Goal: Information Seeking & Learning: Learn about a topic

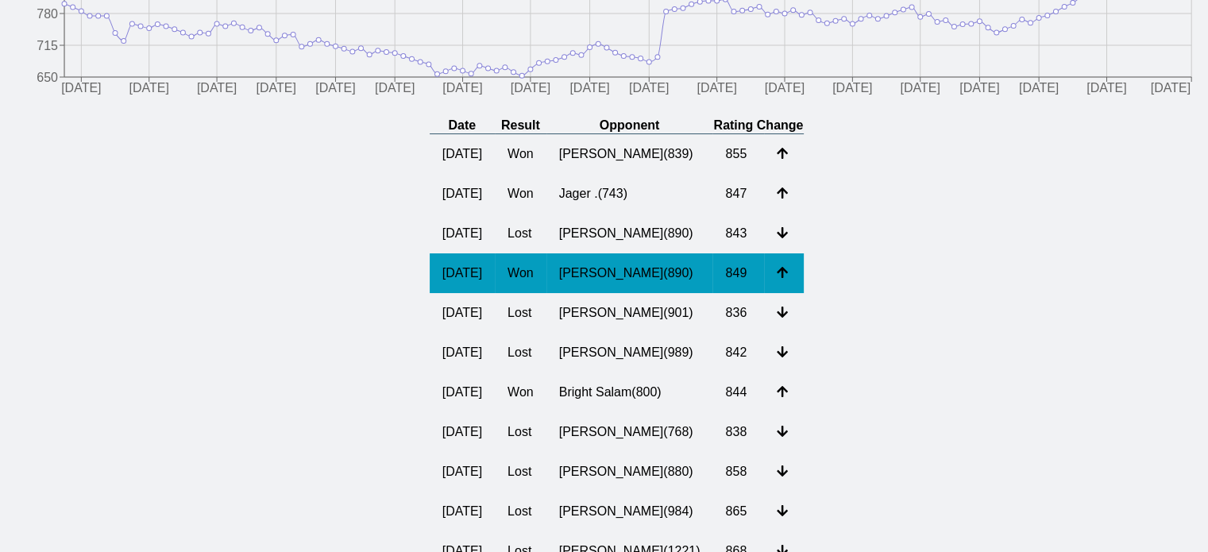
scroll to position [318, 0]
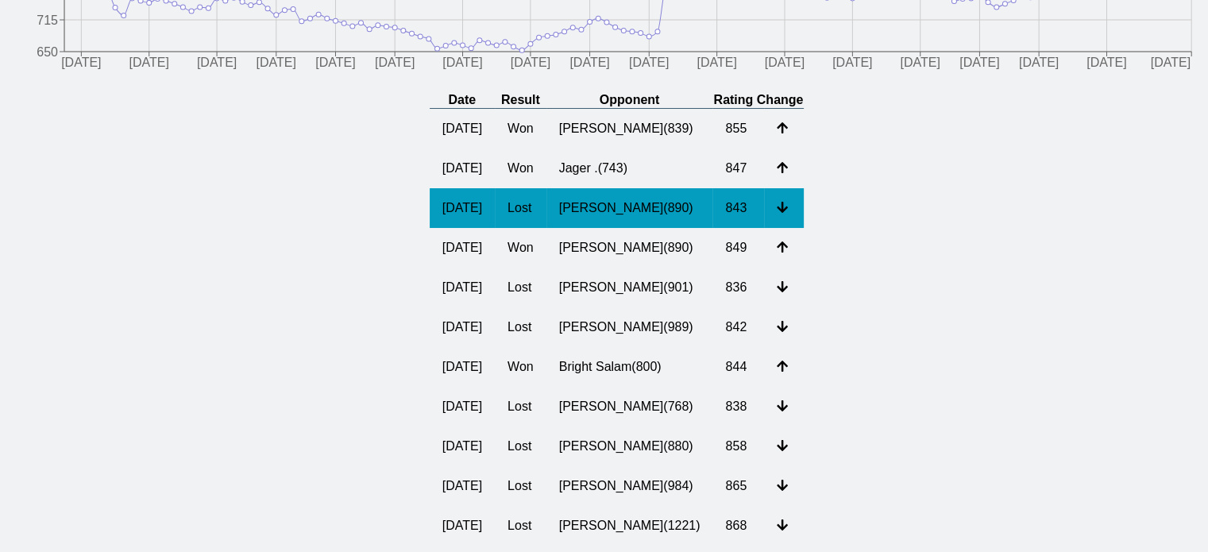
click at [624, 225] on td "[PERSON_NAME] ( 890 )" at bounding box center [630, 208] width 167 height 40
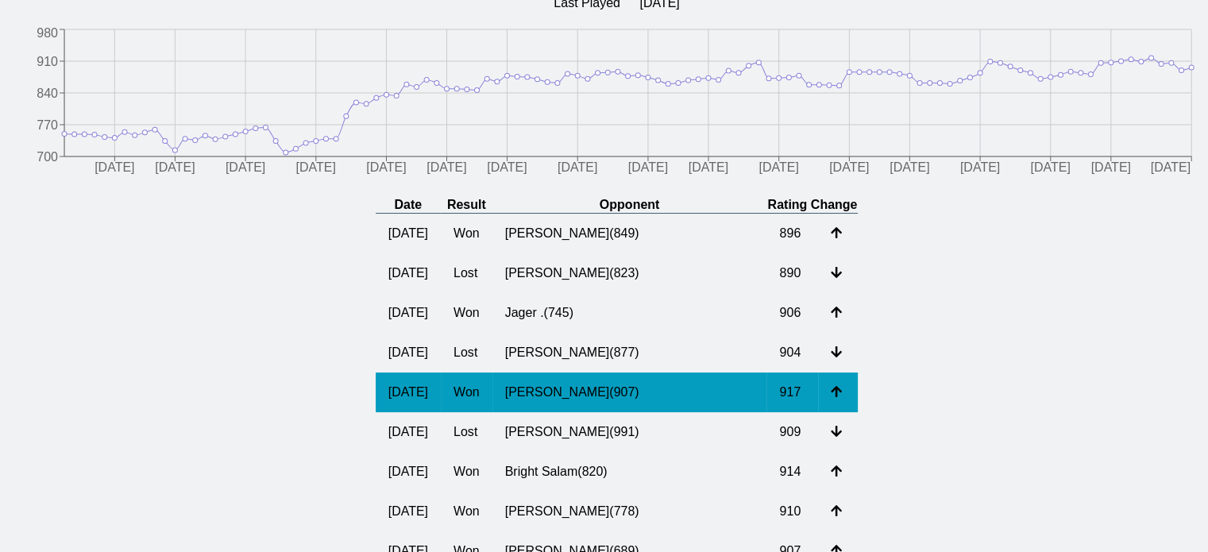
scroll to position [238, 0]
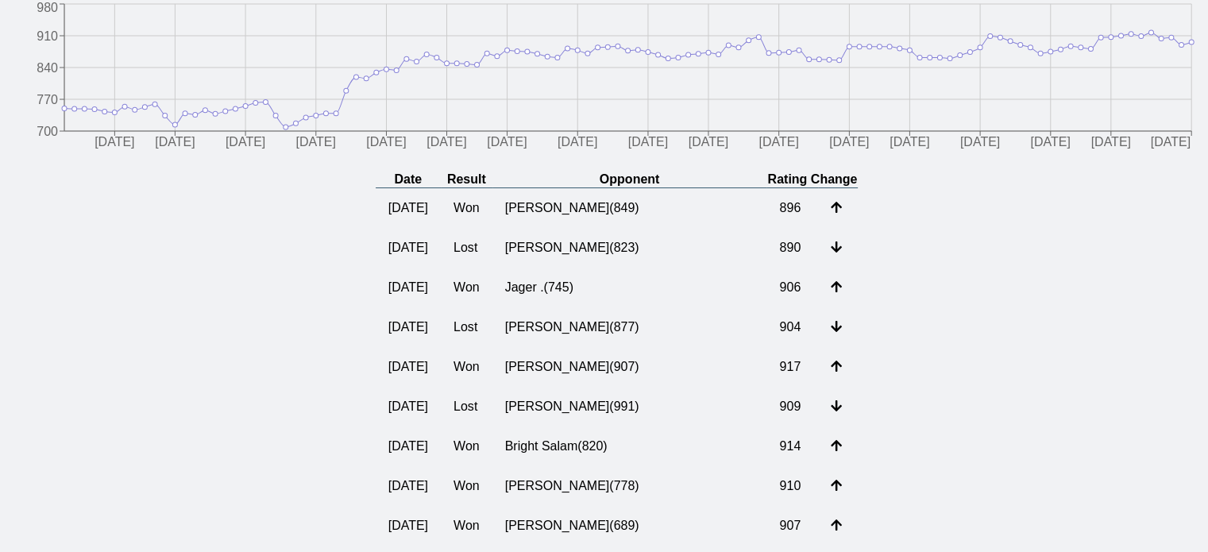
click at [662, 268] on td "[PERSON_NAME] ( 823 )" at bounding box center [630, 248] width 275 height 40
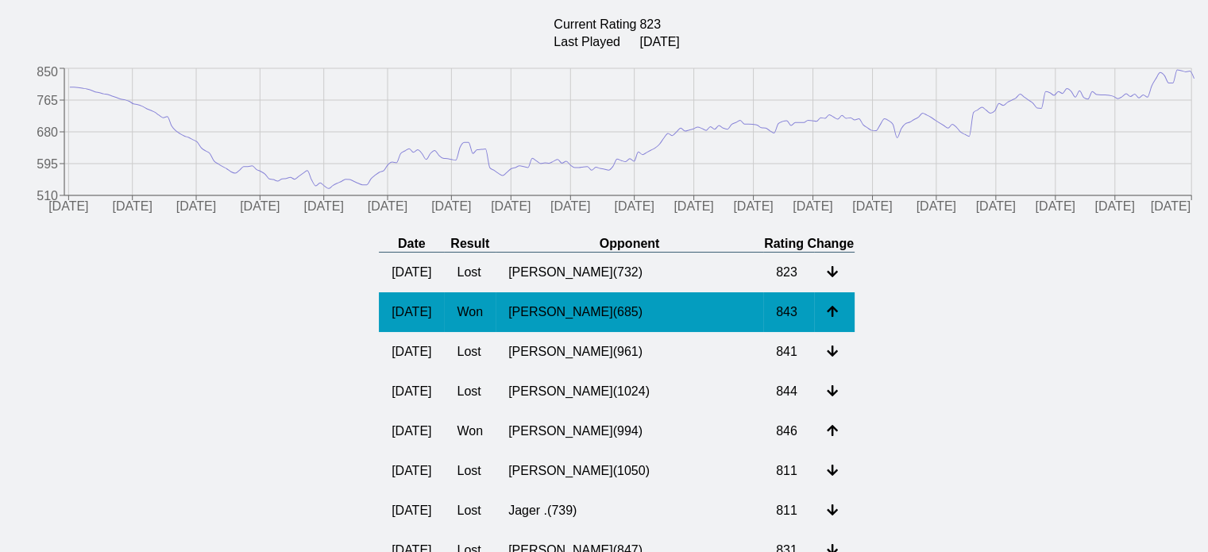
scroll to position [318, 0]
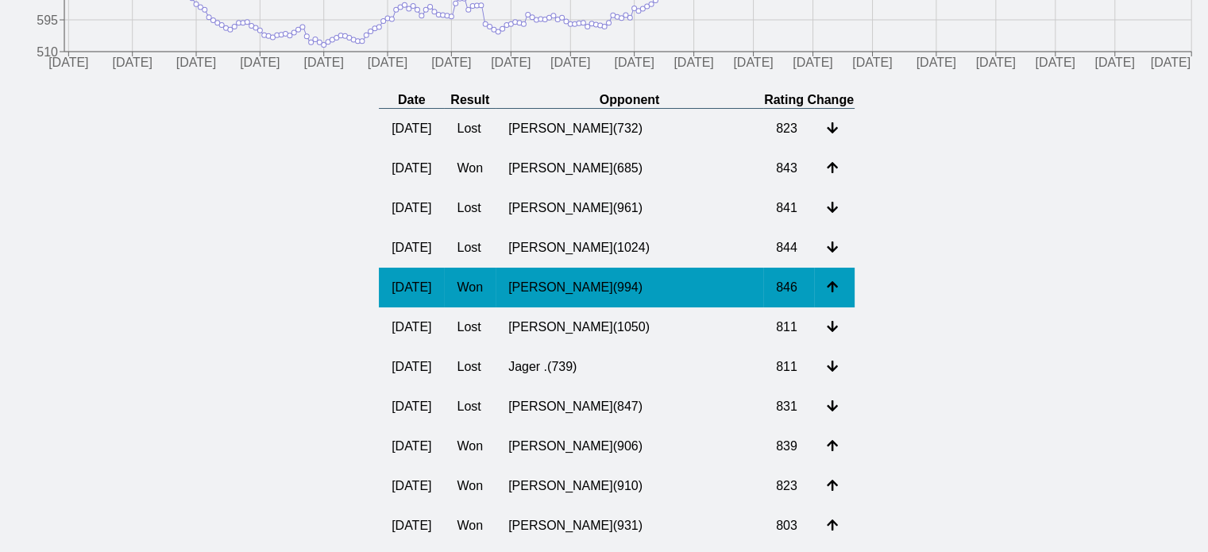
click at [651, 307] on td "[PERSON_NAME] ( 994 )" at bounding box center [630, 288] width 268 height 40
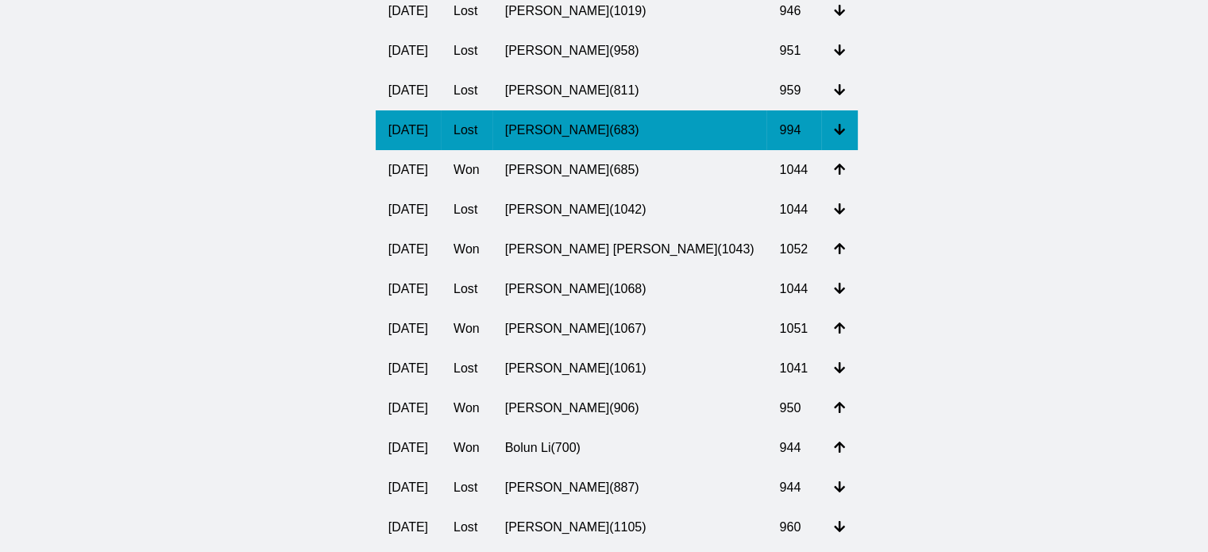
scroll to position [397, 0]
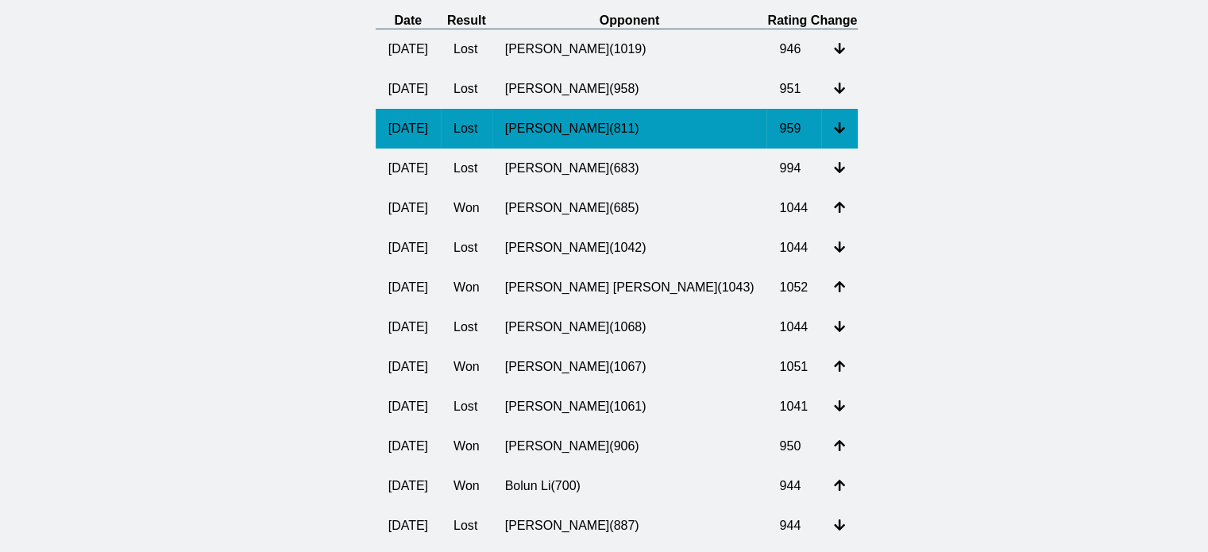
click at [605, 136] on td "[PERSON_NAME] ( 811 )" at bounding box center [630, 129] width 275 height 40
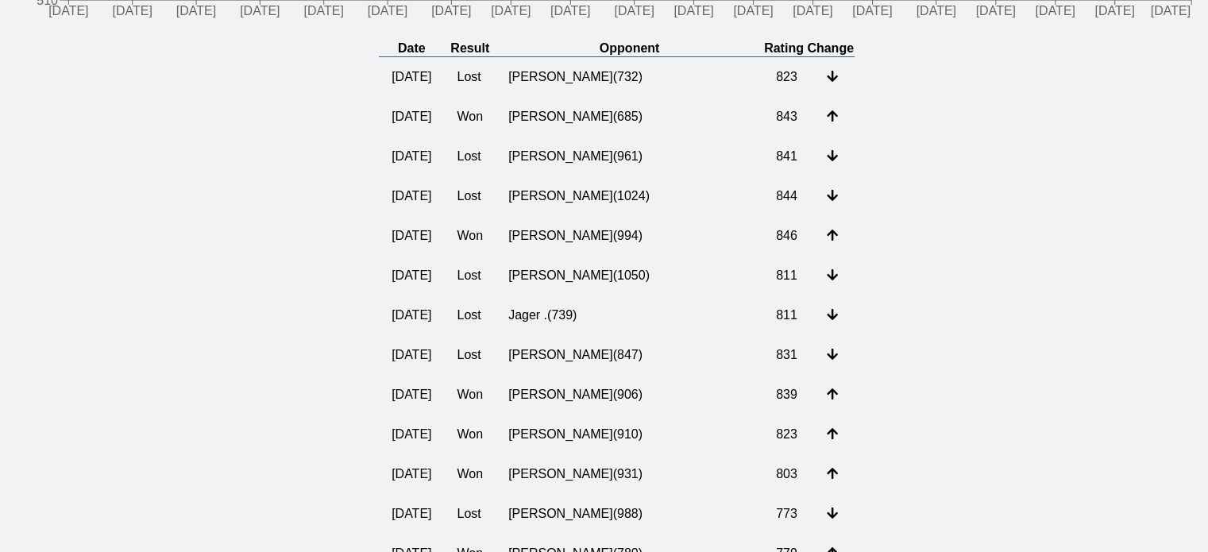
scroll to position [397, 0]
